Goal: Task Accomplishment & Management: Use online tool/utility

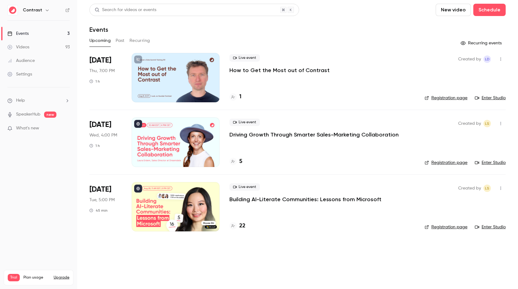
click at [453, 9] on button "New video" at bounding box center [453, 10] width 35 height 12
click at [459, 26] on div "Record" at bounding box center [476, 27] width 47 height 6
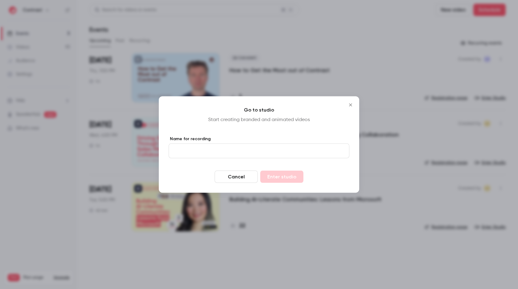
click at [273, 156] on input "Name for recording" at bounding box center [259, 151] width 181 height 15
type input "****"
click at [242, 182] on button "Cancel" at bounding box center [236, 177] width 43 height 12
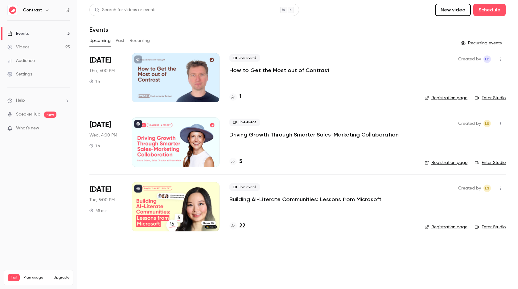
click at [445, 5] on button "New video" at bounding box center [453, 10] width 36 height 12
click at [388, 10] on div at bounding box center [259, 144] width 518 height 289
click at [403, 38] on div "Upcoming Past Recurring" at bounding box center [297, 41] width 417 height 10
click at [495, 10] on button "Schedule" at bounding box center [490, 10] width 32 height 12
click at [495, 10] on div at bounding box center [259, 144] width 518 height 289
